Goal: Task Accomplishment & Management: Manage account settings

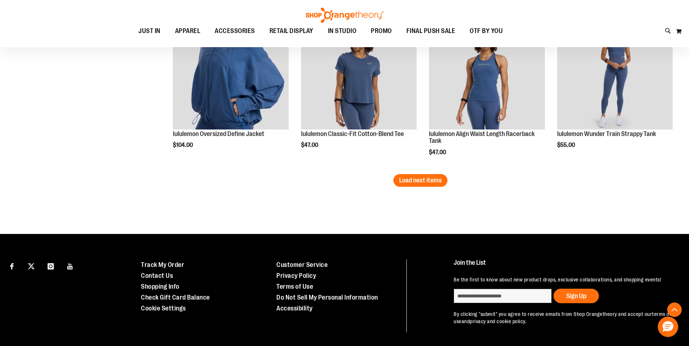
scroll to position [1452, 0]
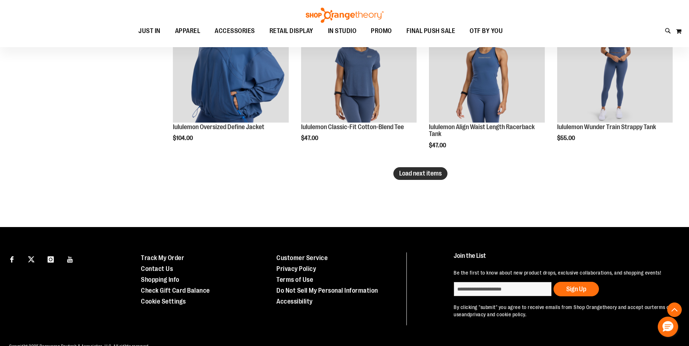
type input "**********"
click at [410, 171] on span "Load next items" at bounding box center [420, 173] width 42 height 7
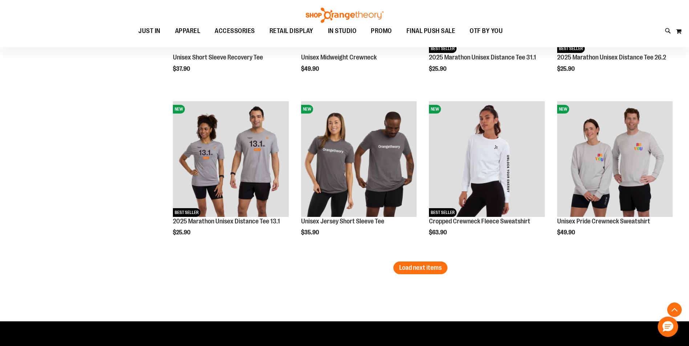
scroll to position [1852, 0]
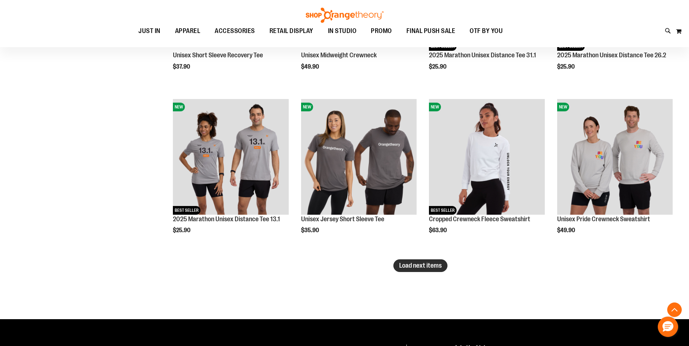
click at [410, 268] on span "Load next items" at bounding box center [420, 265] width 42 height 7
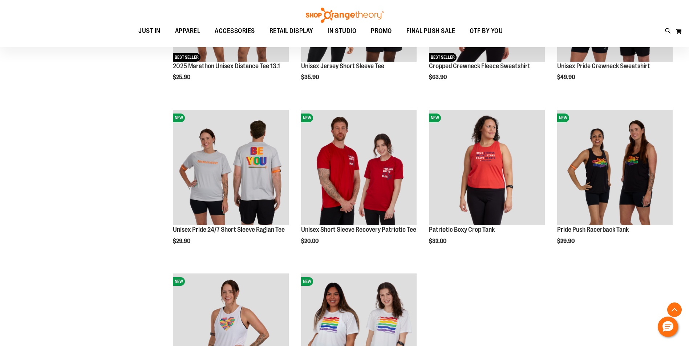
scroll to position [1924, 0]
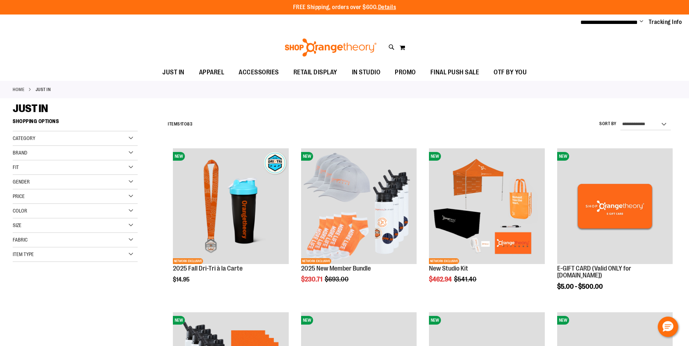
click at [641, 21] on span "Change" at bounding box center [642, 22] width 4 height 7
click at [613, 50] on link "Sign Out" at bounding box center [616, 49] width 64 height 14
